Goal: Navigation & Orientation: Understand site structure

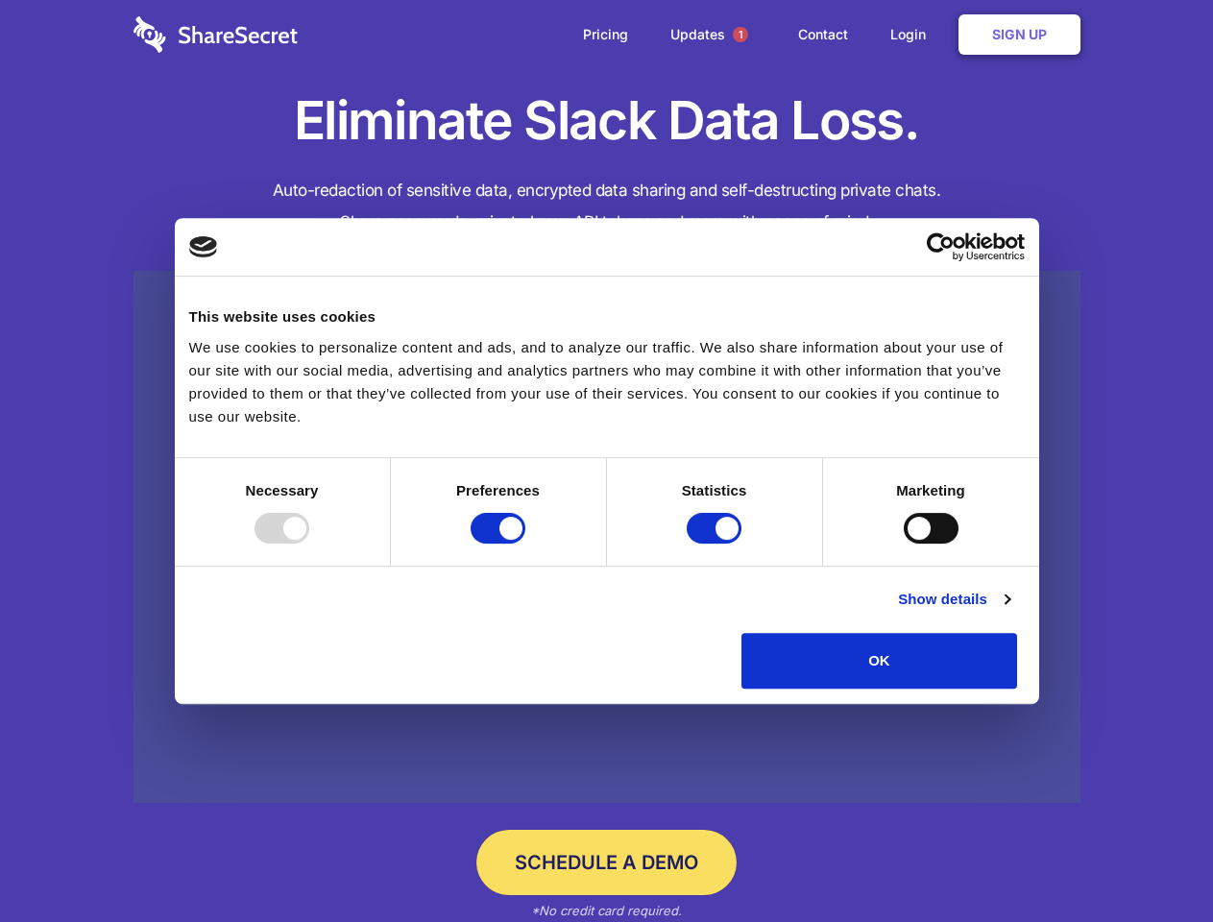
click at [309, 544] on div at bounding box center [282, 528] width 55 height 31
click at [525, 544] on input "Preferences" at bounding box center [498, 528] width 55 height 31
checkbox input "false"
click at [717, 544] on input "Statistics" at bounding box center [714, 528] width 55 height 31
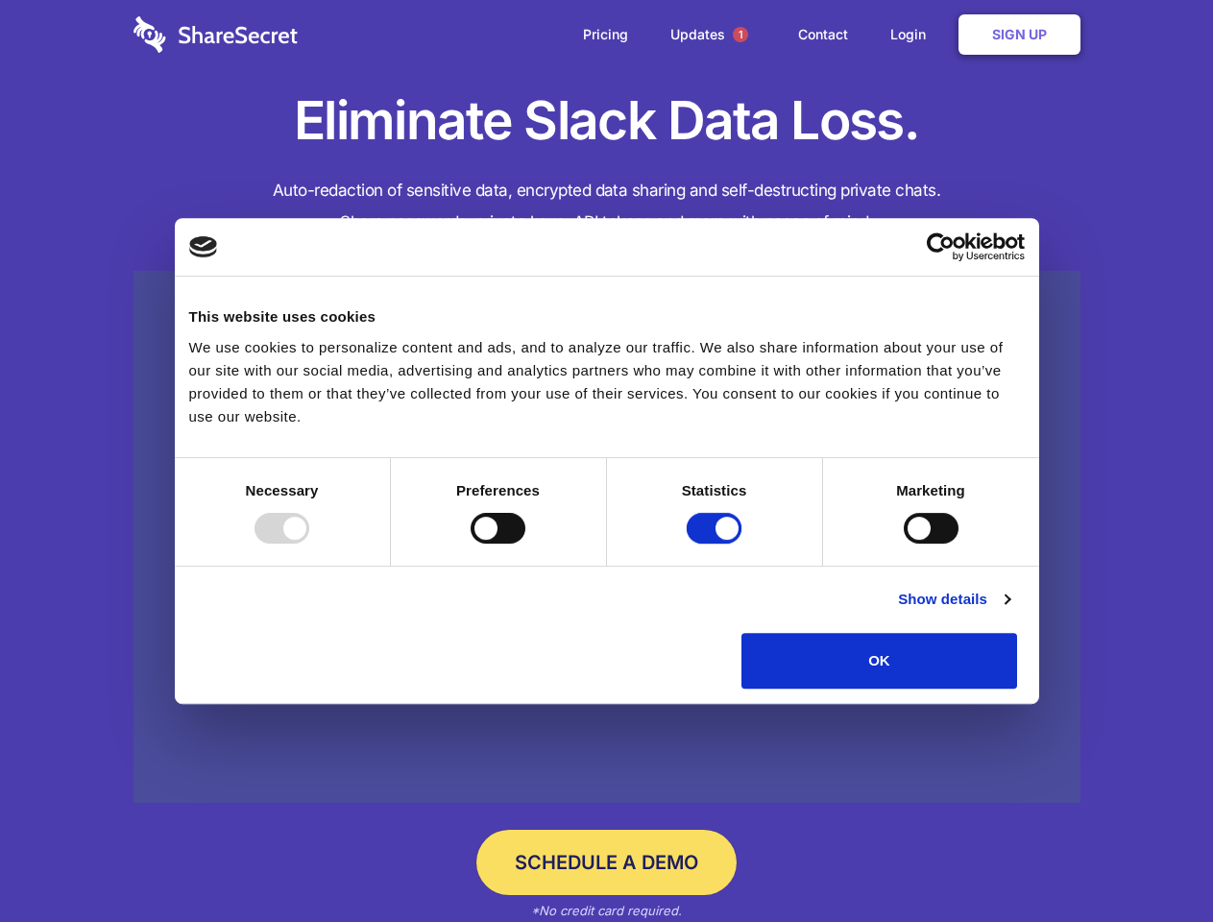
checkbox input "false"
click at [904, 544] on input "Marketing" at bounding box center [931, 528] width 55 height 31
checkbox input "true"
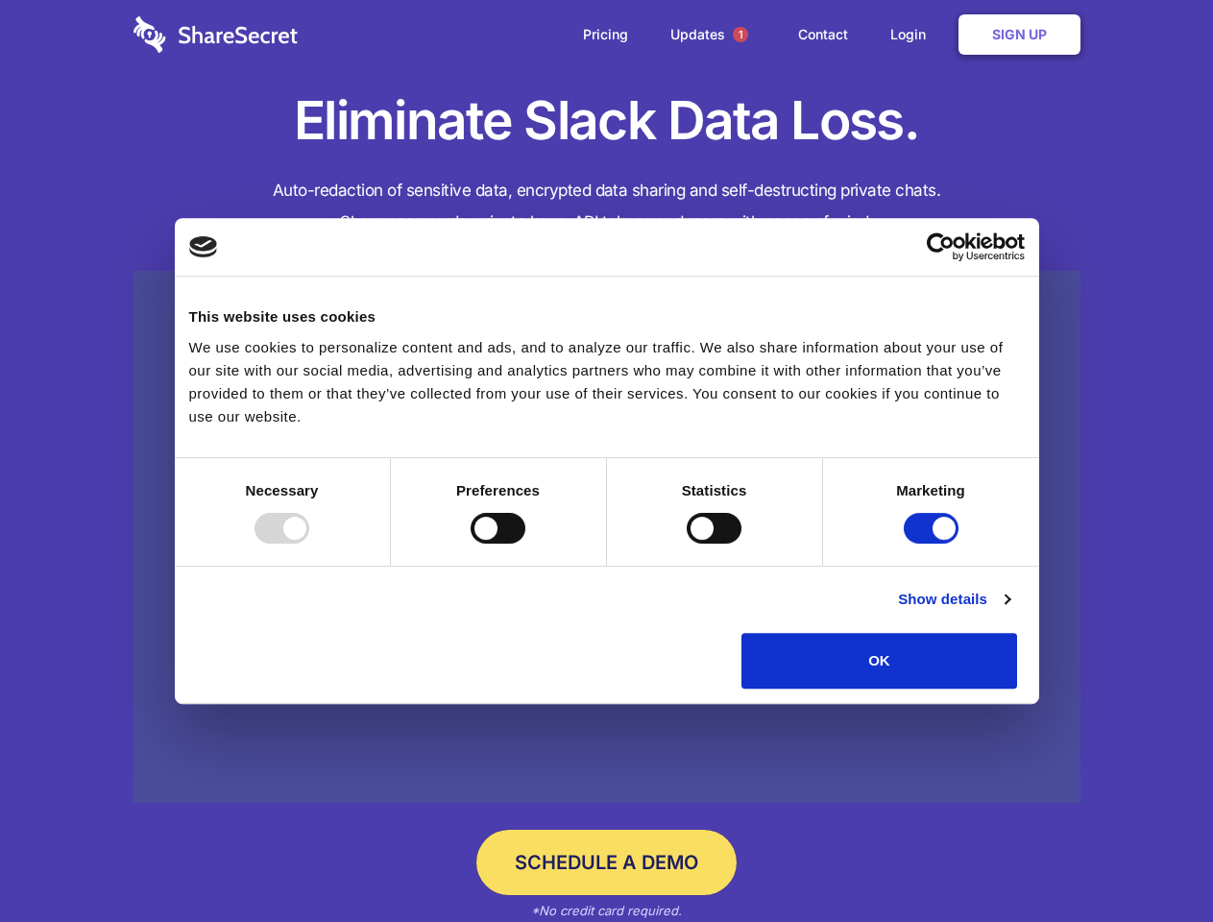
click at [1010, 611] on link "Show details" at bounding box center [953, 599] width 111 height 23
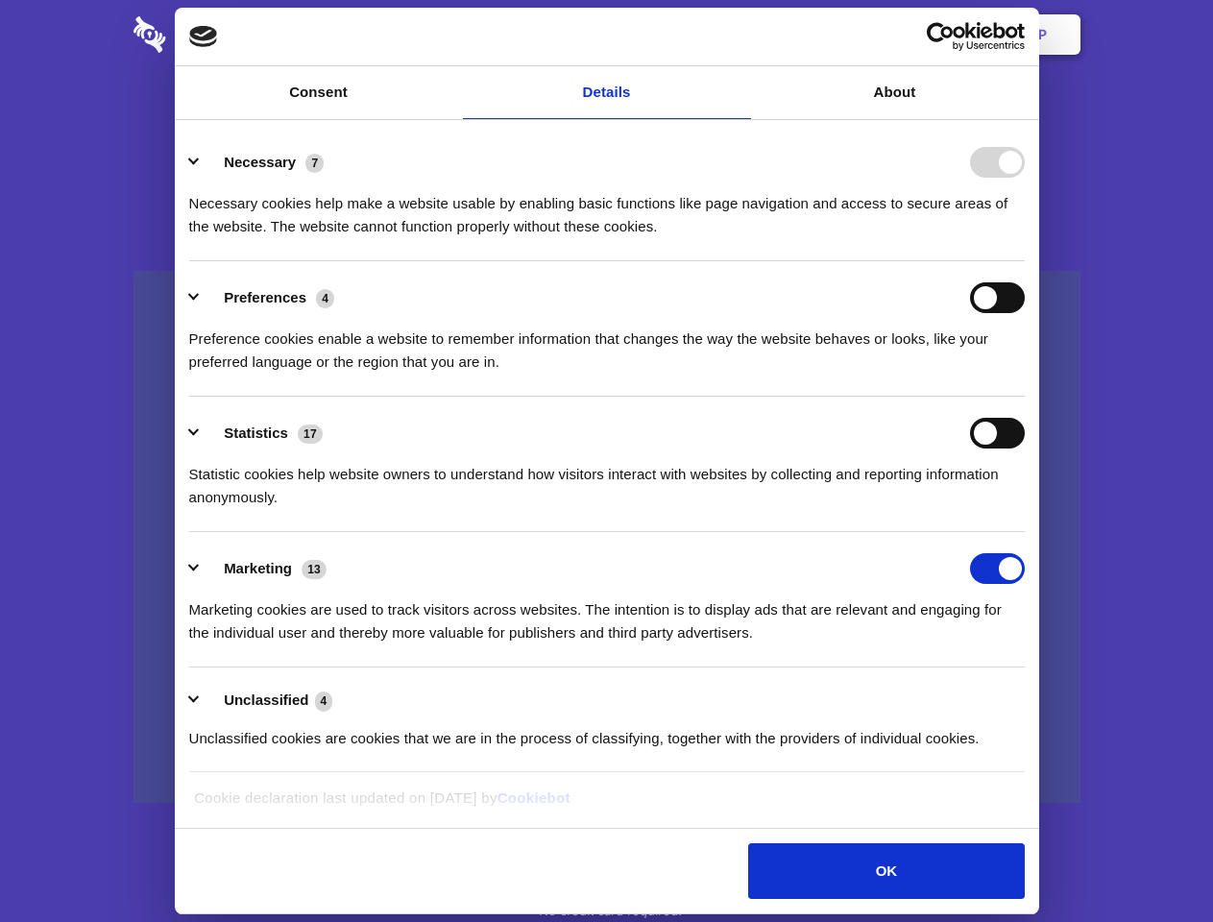
click at [1025, 261] on li "Necessary 7 Necessary cookies help make a website usable by enabling basic func…" at bounding box center [607, 193] width 836 height 135
